Goal: Check status: Check status

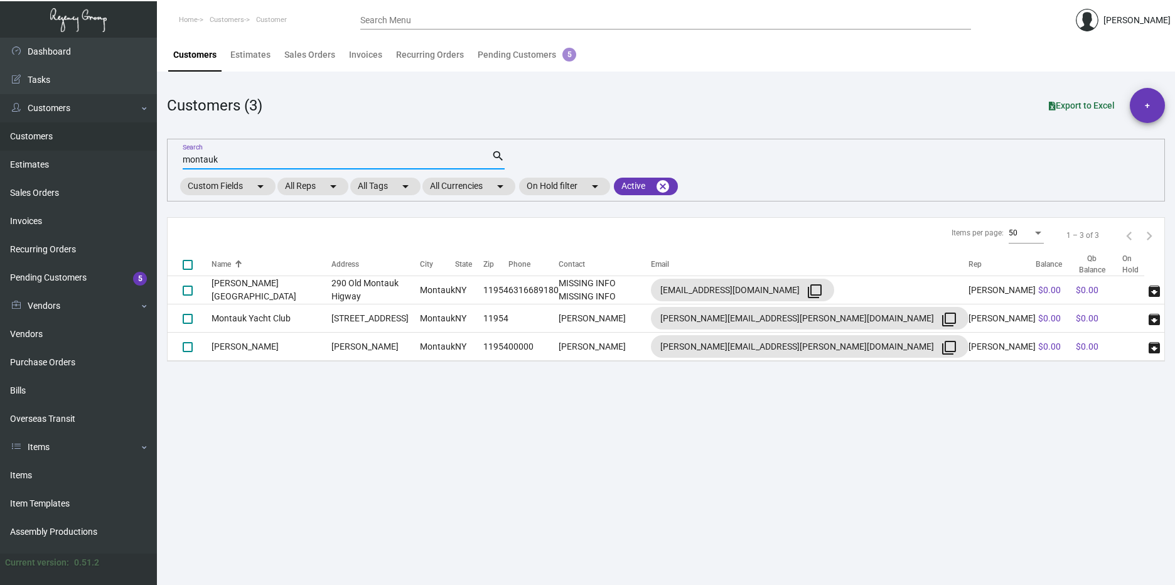
click at [256, 163] on input "montauk" at bounding box center [337, 160] width 309 height 10
paste input "[GEOGRAPHIC_DATA]"
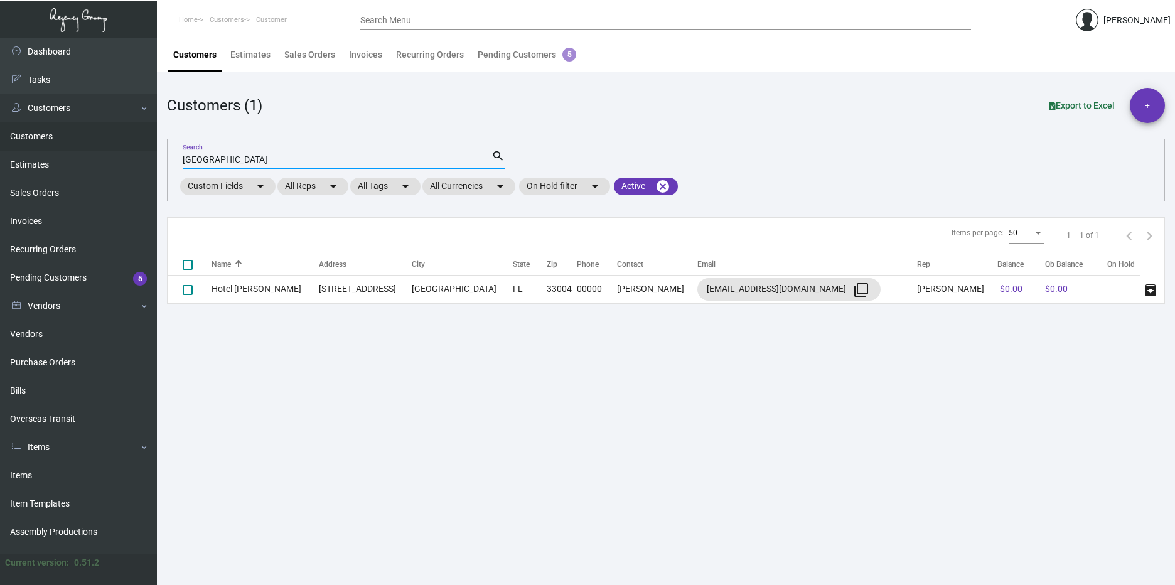
click at [234, 156] on input "[GEOGRAPHIC_DATA]" at bounding box center [337, 160] width 309 height 10
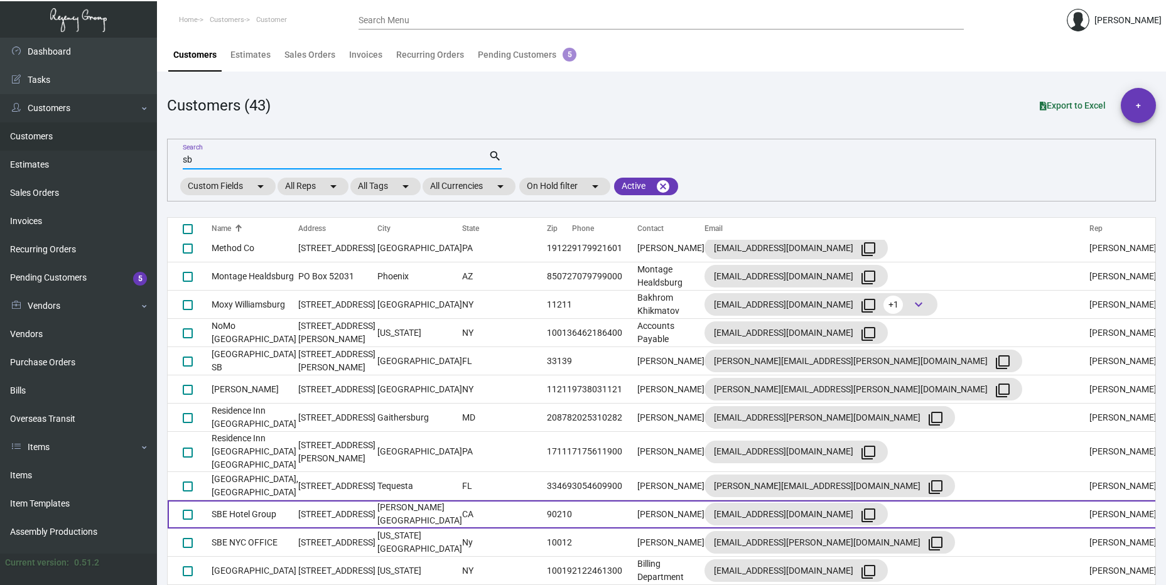
scroll to position [754, 0]
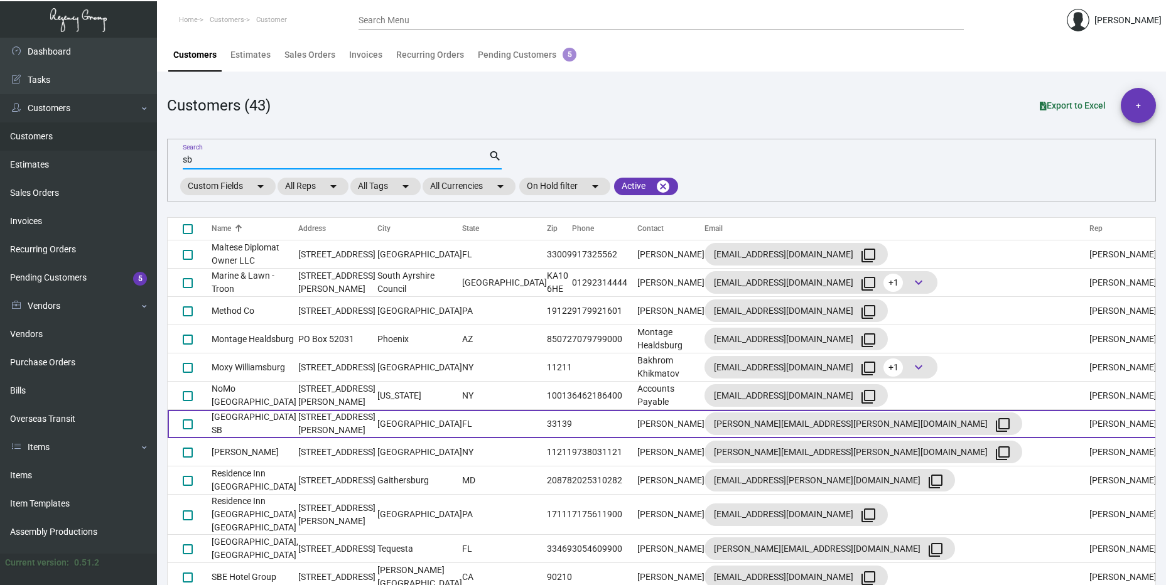
type input "sb"
click at [288, 410] on td "[GEOGRAPHIC_DATA] SB" at bounding box center [255, 424] width 87 height 28
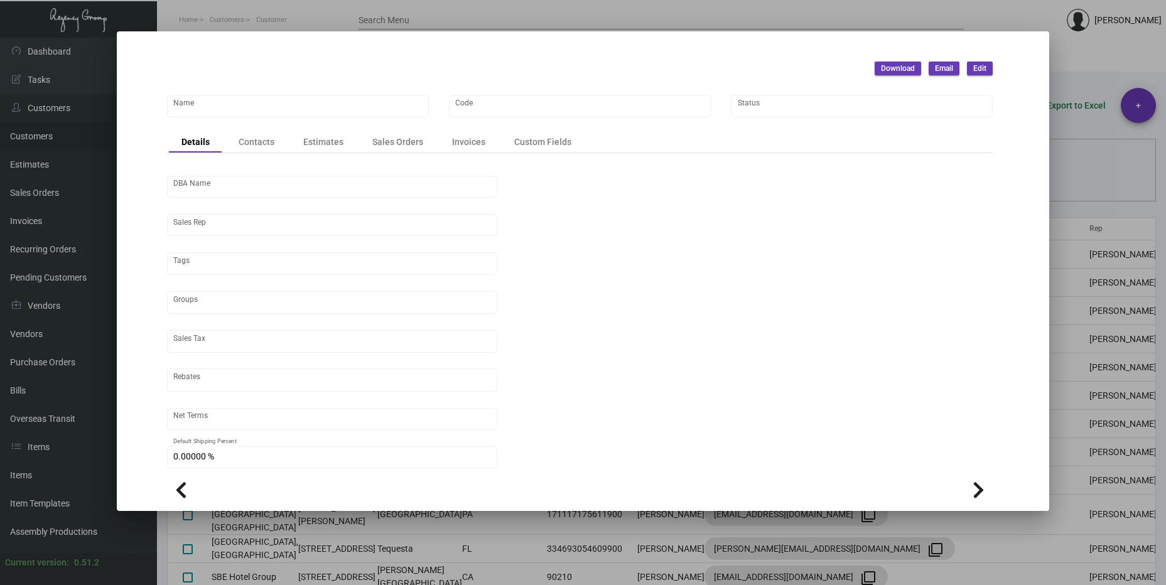
type input "[GEOGRAPHIC_DATA] SB"
type input "897"
type input "[PERSON_NAME]"
type input "[GEOGRAPHIC_DATA]-[GEOGRAPHIC_DATA]"
type input "Net 30"
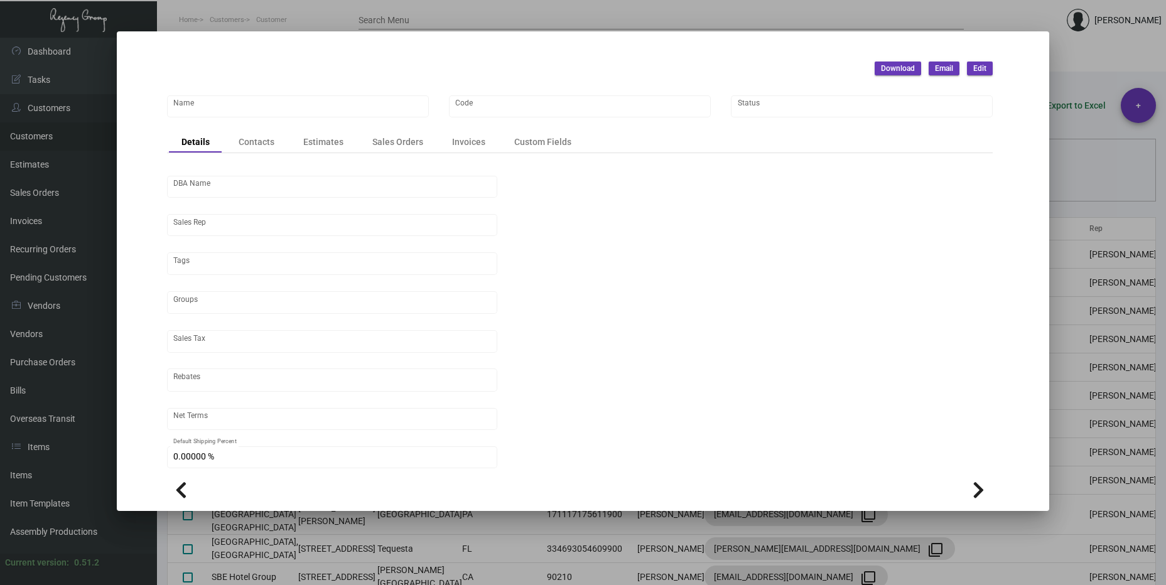
type input "United States Dollar $"
type input "$ 0.00"
checkbox input "true"
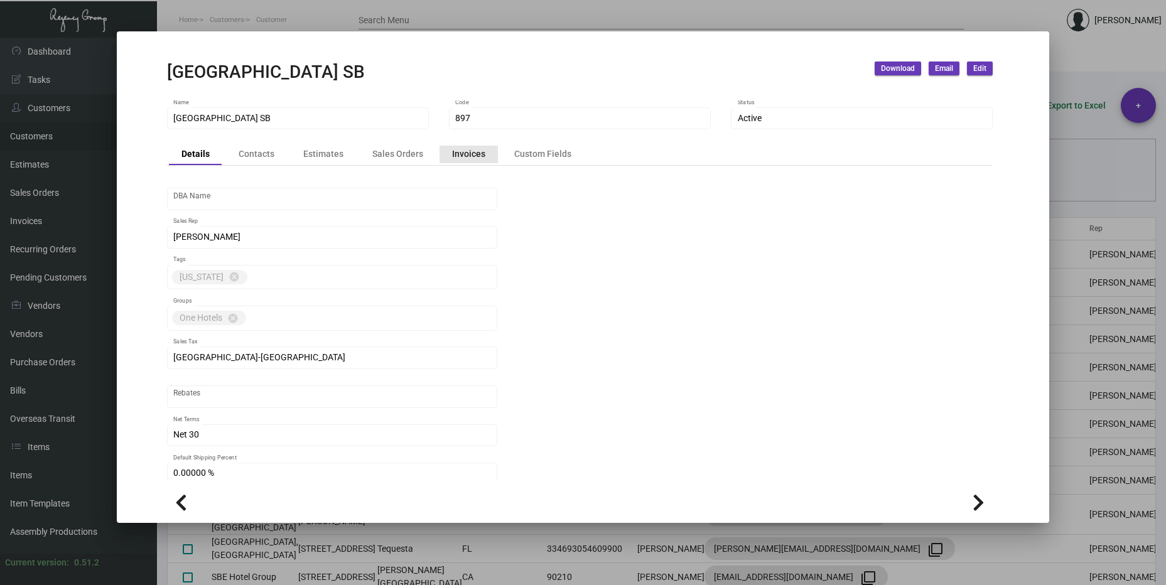
click at [463, 149] on div "Invoices" at bounding box center [468, 154] width 33 height 13
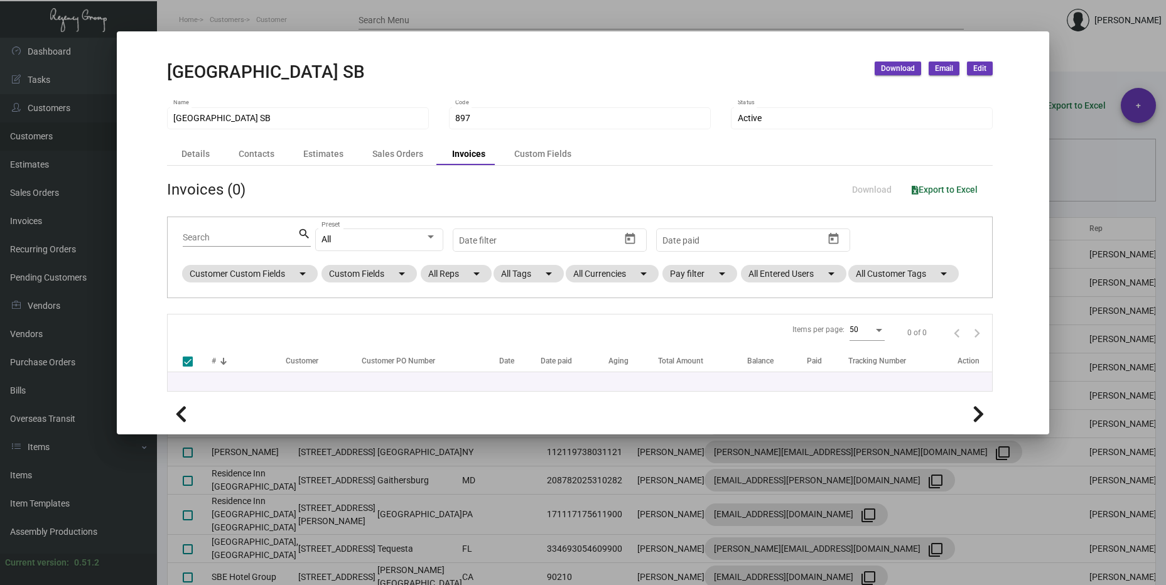
checkbox input "false"
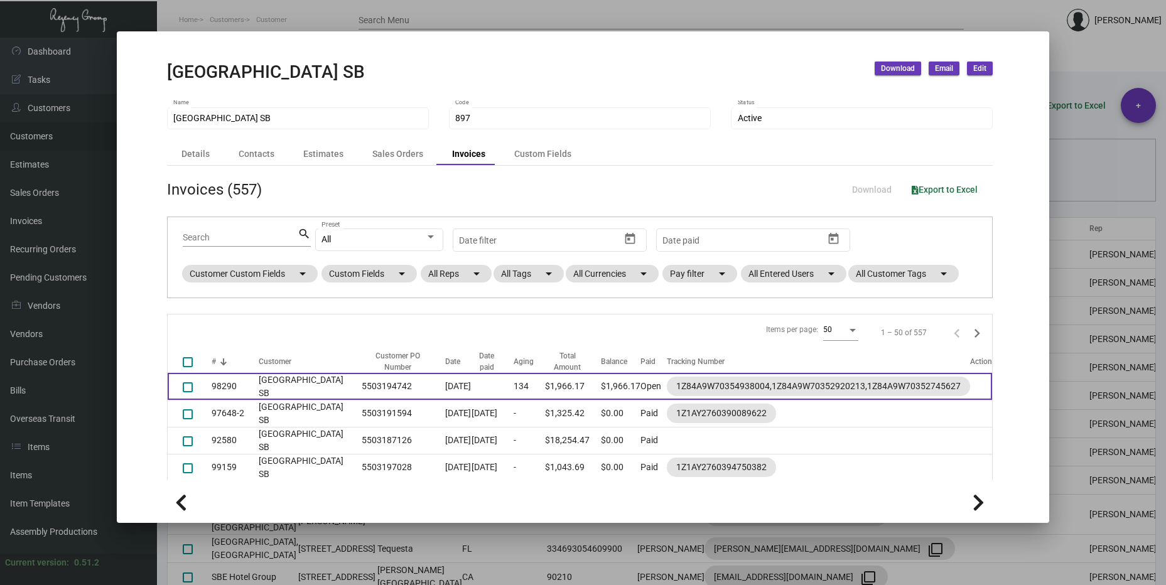
click at [497, 386] on td at bounding box center [493, 386] width 42 height 27
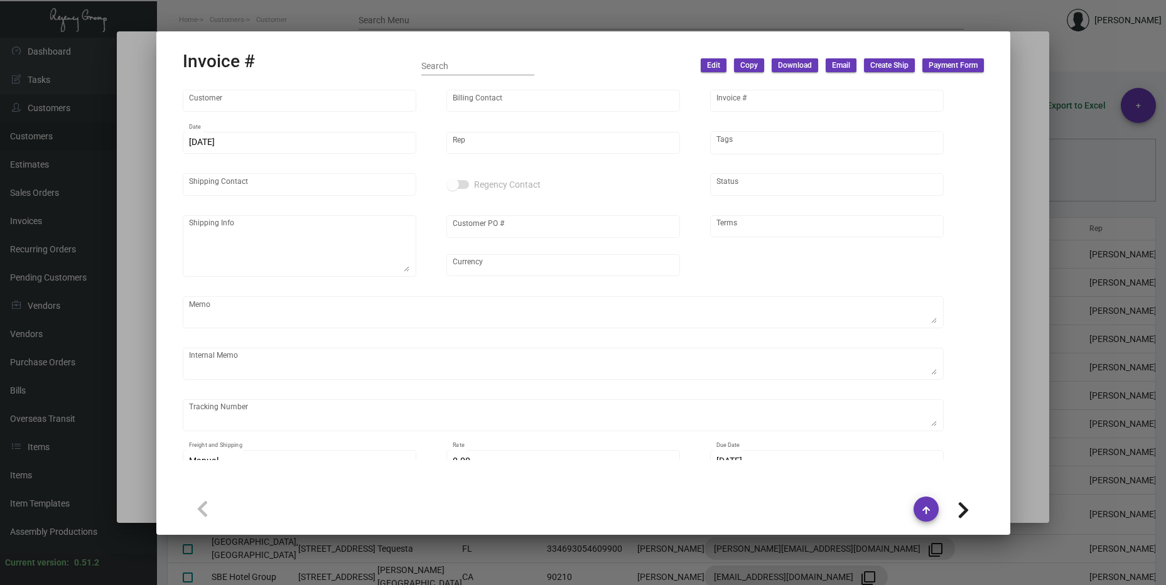
type input "[GEOGRAPHIC_DATA] SB"
type input "[PERSON_NAME]"
type input "98290"
type input "[DATE]"
type input "[PERSON_NAME]"
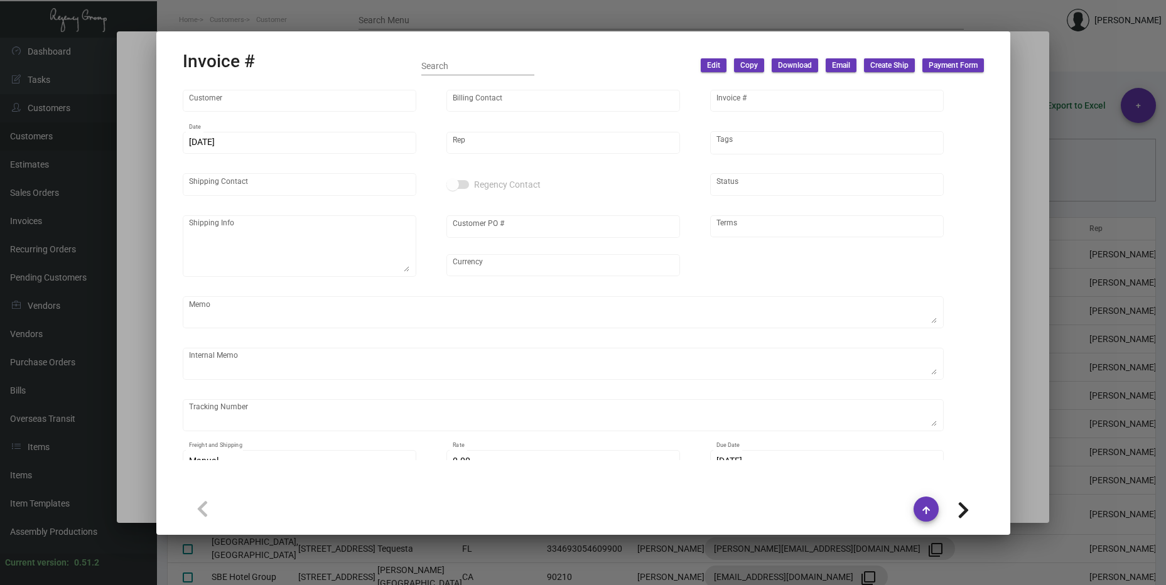
type input "Receiving Department"
type textarea "[GEOGRAPHIC_DATA] SB - ARYA [PERSON_NAME] [STREET_ADDRESS][PERSON_NAME]"
type input "5503194742"
type input "United States Dollar $"
type input "Net 30"
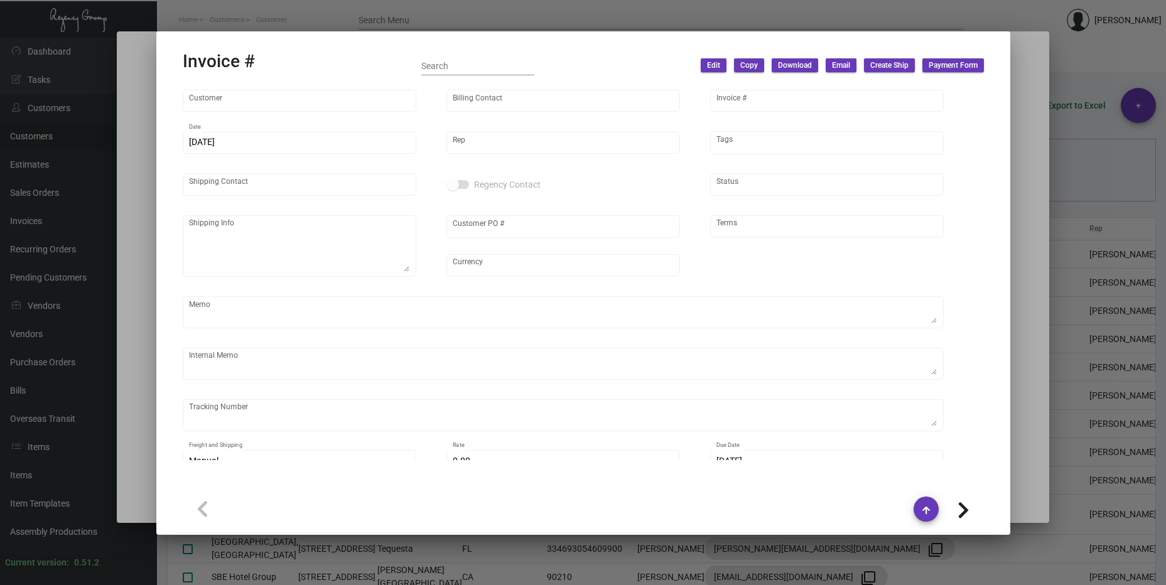
type textarea "62.67"
type input "$ 97.54"
type input "[DATE]"
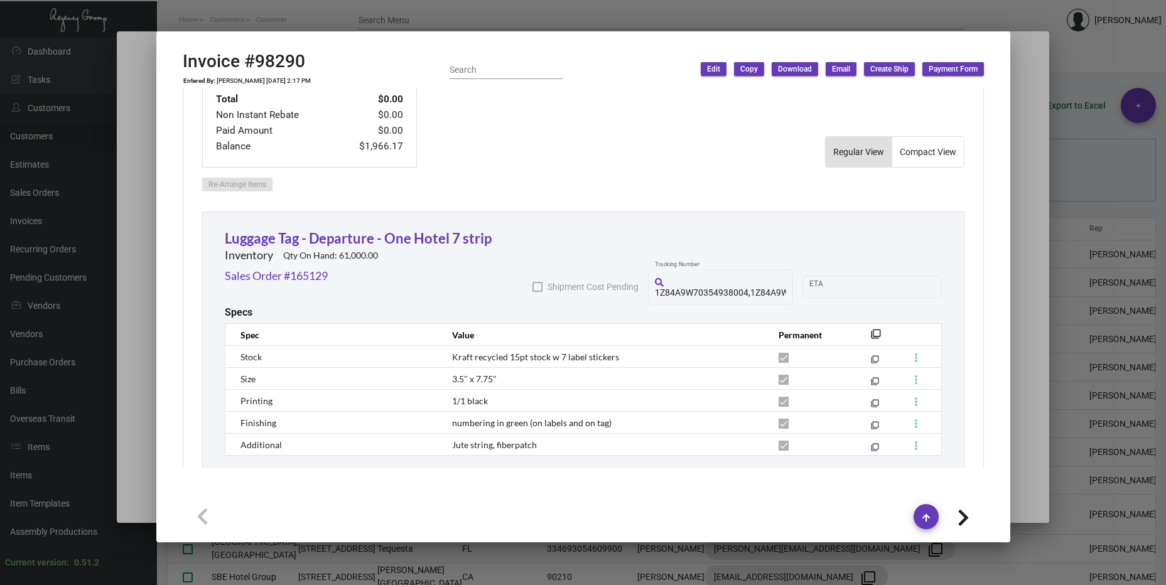
scroll to position [691, 0]
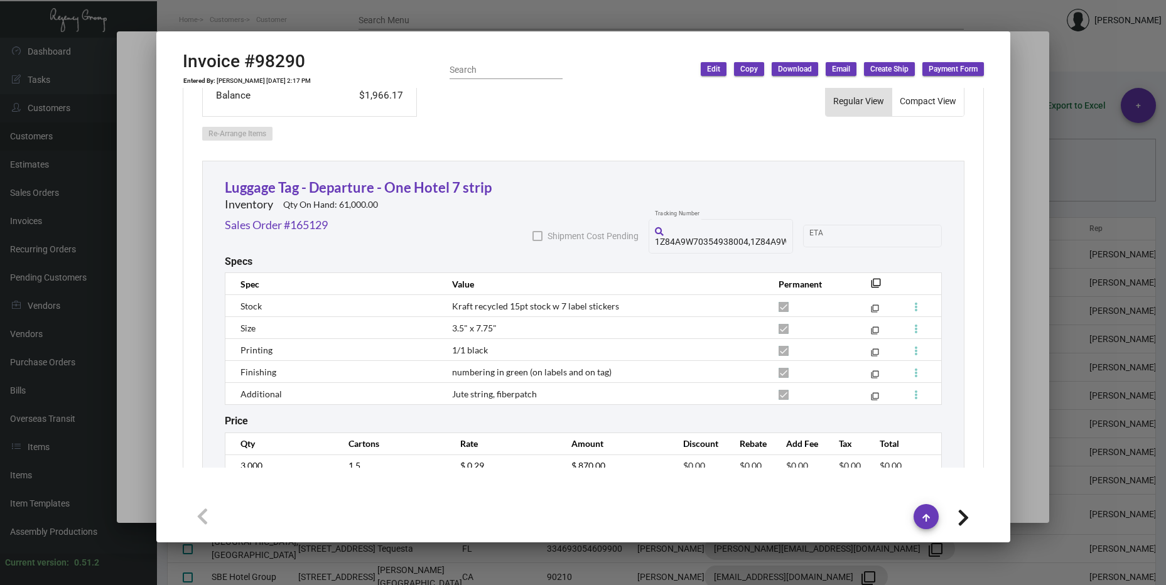
click at [1070, 275] on div at bounding box center [583, 292] width 1166 height 585
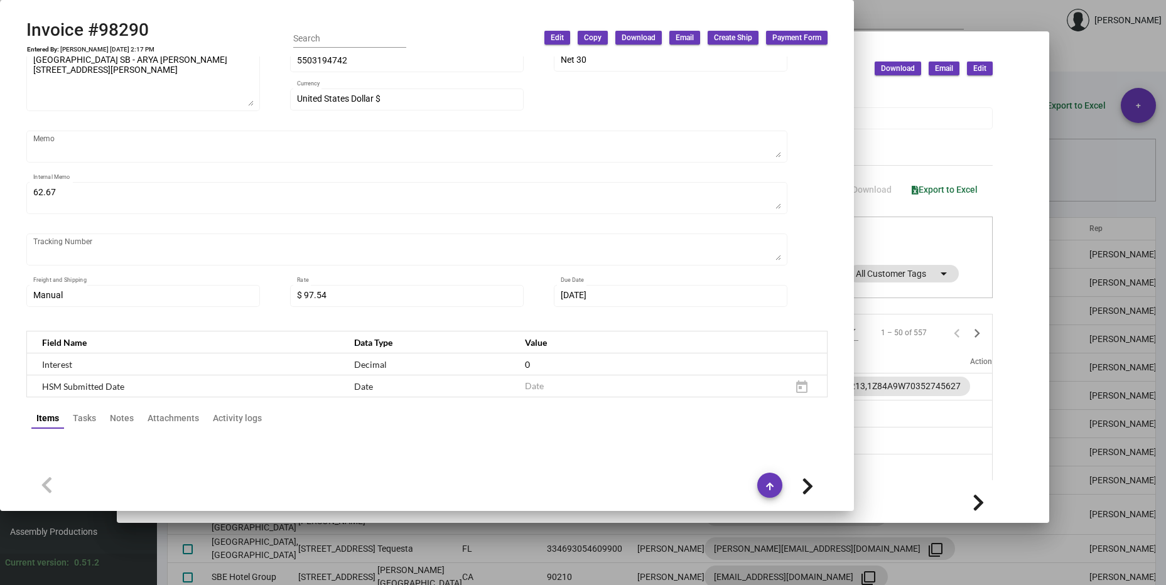
scroll to position [0, 0]
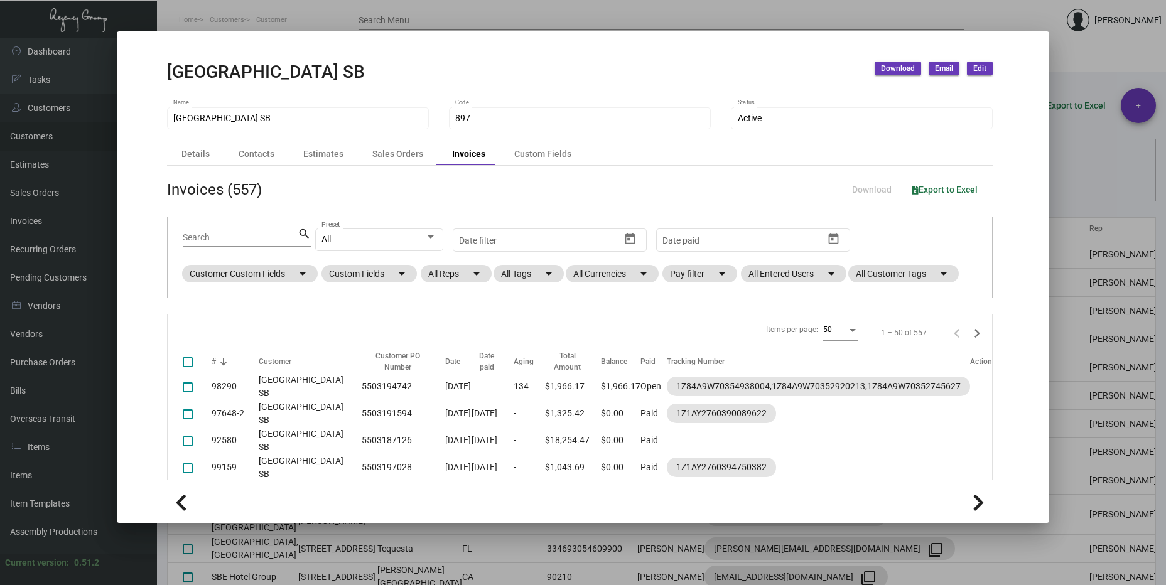
click at [1093, 274] on div at bounding box center [583, 292] width 1166 height 585
